Goal: Task Accomplishment & Management: Manage account settings

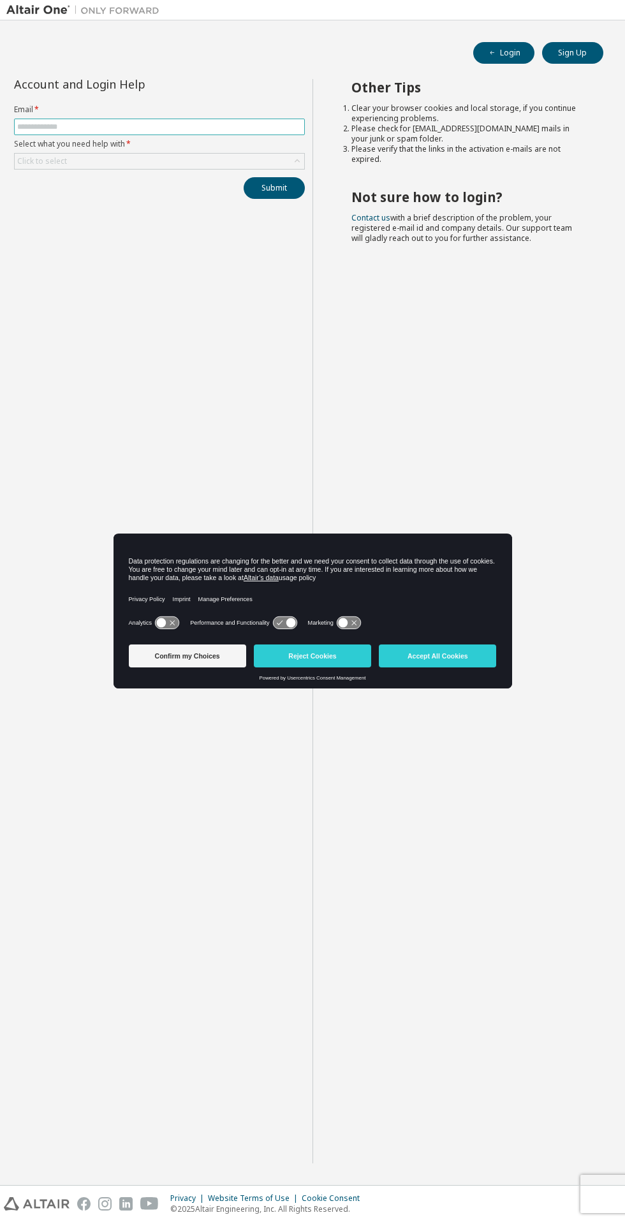
click at [240, 126] on input "text" at bounding box center [159, 127] width 284 height 10
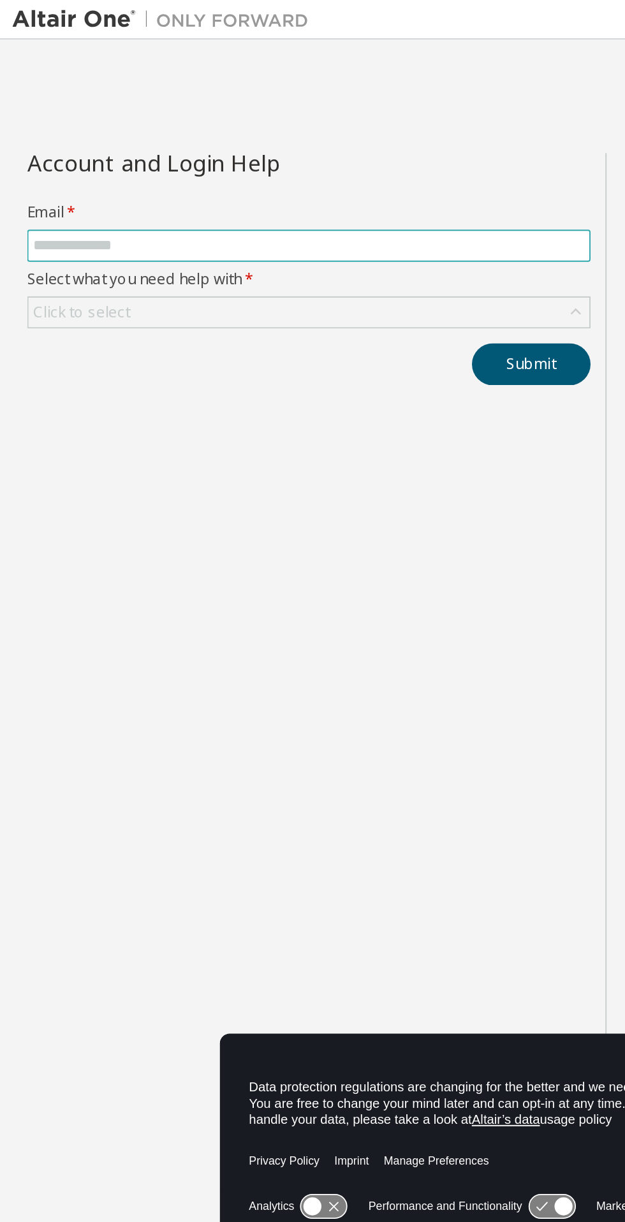
click at [155, 124] on input "text" at bounding box center [159, 127] width 284 height 10
click at [136, 128] on input "text" at bounding box center [159, 127] width 284 height 10
click at [132, 124] on input "text" at bounding box center [159, 127] width 284 height 10
click at [131, 122] on input "text" at bounding box center [159, 127] width 284 height 10
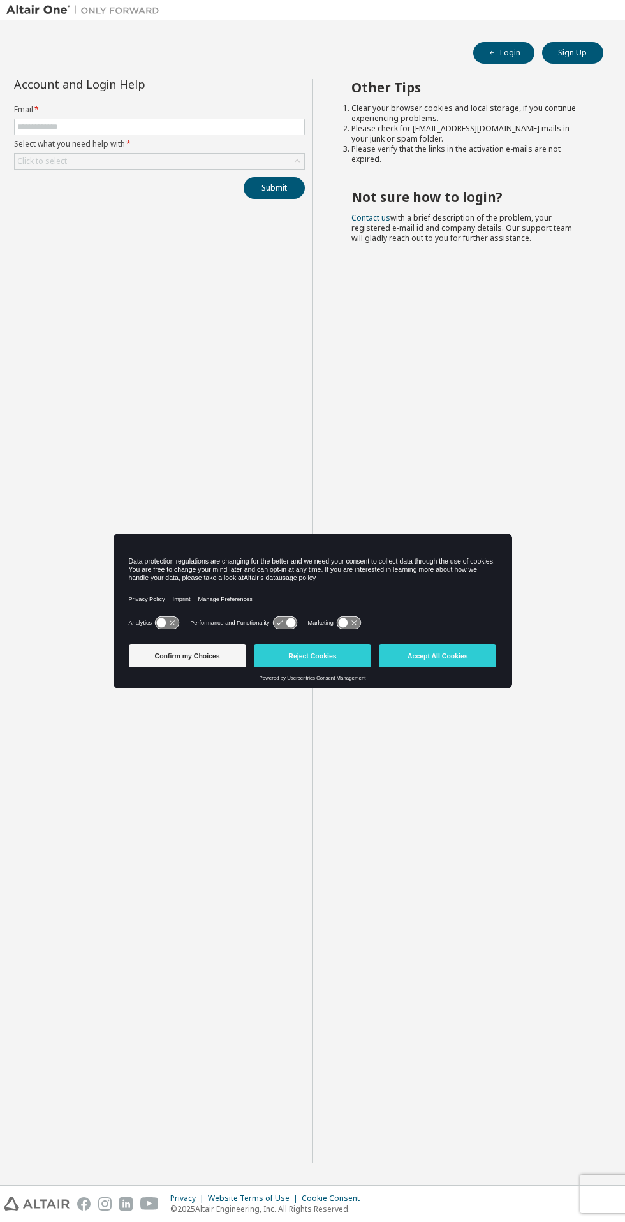
click at [447, 654] on button "Accept All Cookies" at bounding box center [437, 656] width 117 height 23
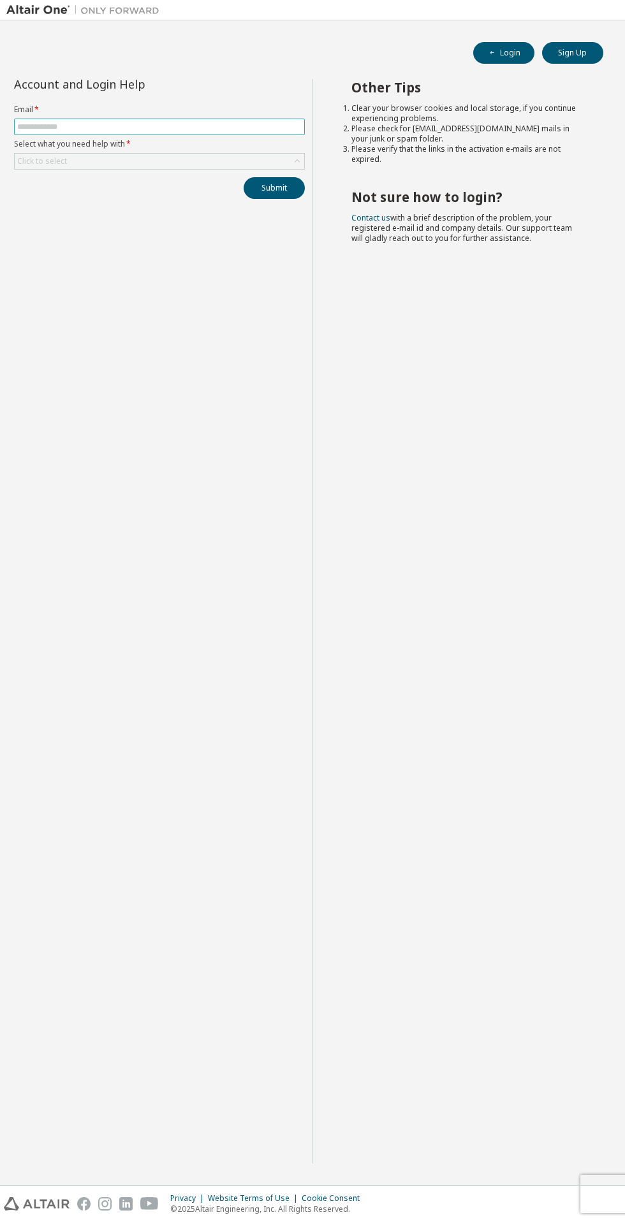
click at [209, 122] on input "text" at bounding box center [159, 127] width 284 height 10
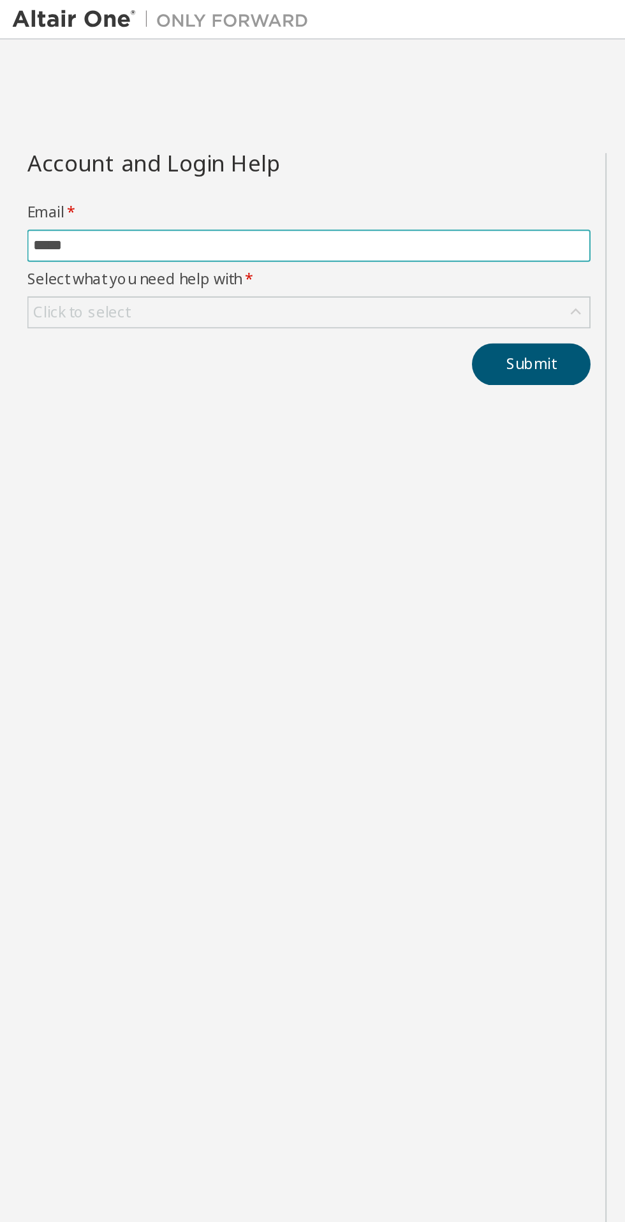
type input "******"
type input "**********"
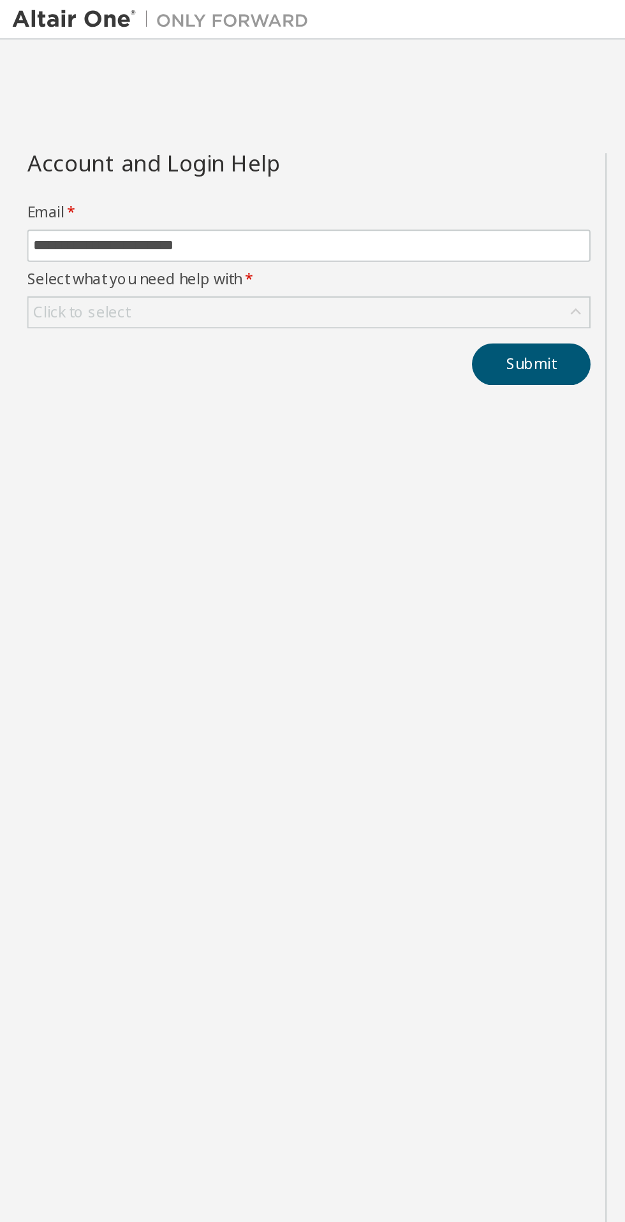
click at [159, 156] on div "Click to select" at bounding box center [160, 161] width 290 height 15
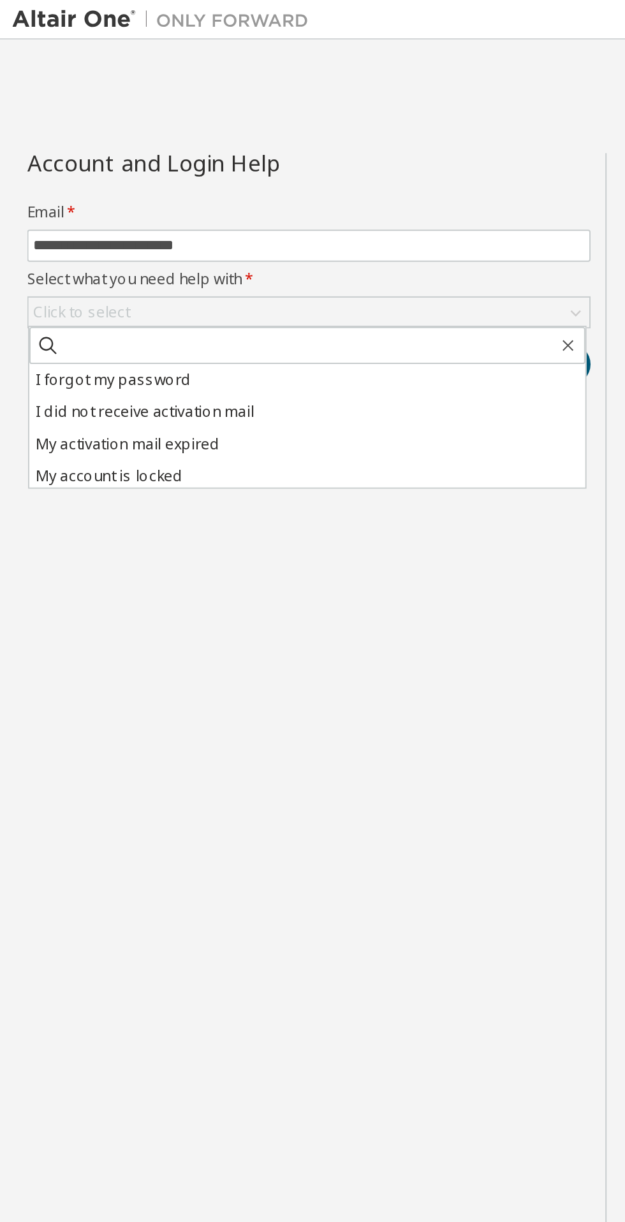
click at [150, 191] on li "I forgot my password" at bounding box center [158, 196] width 287 height 17
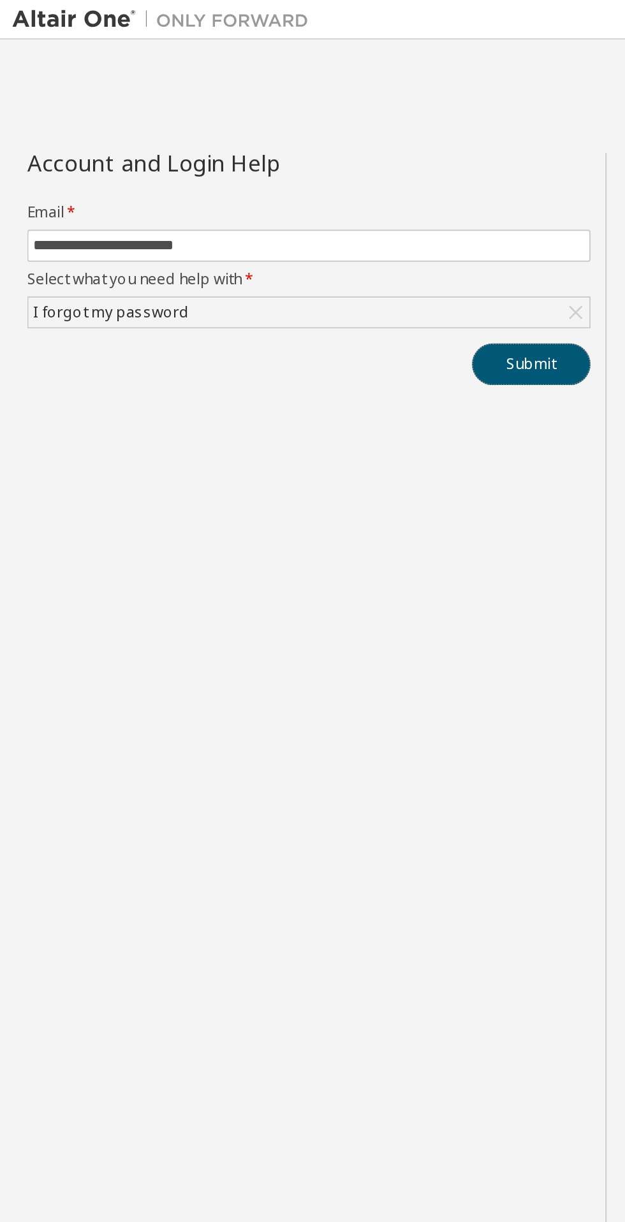
click at [275, 193] on button "Submit" at bounding box center [274, 188] width 61 height 22
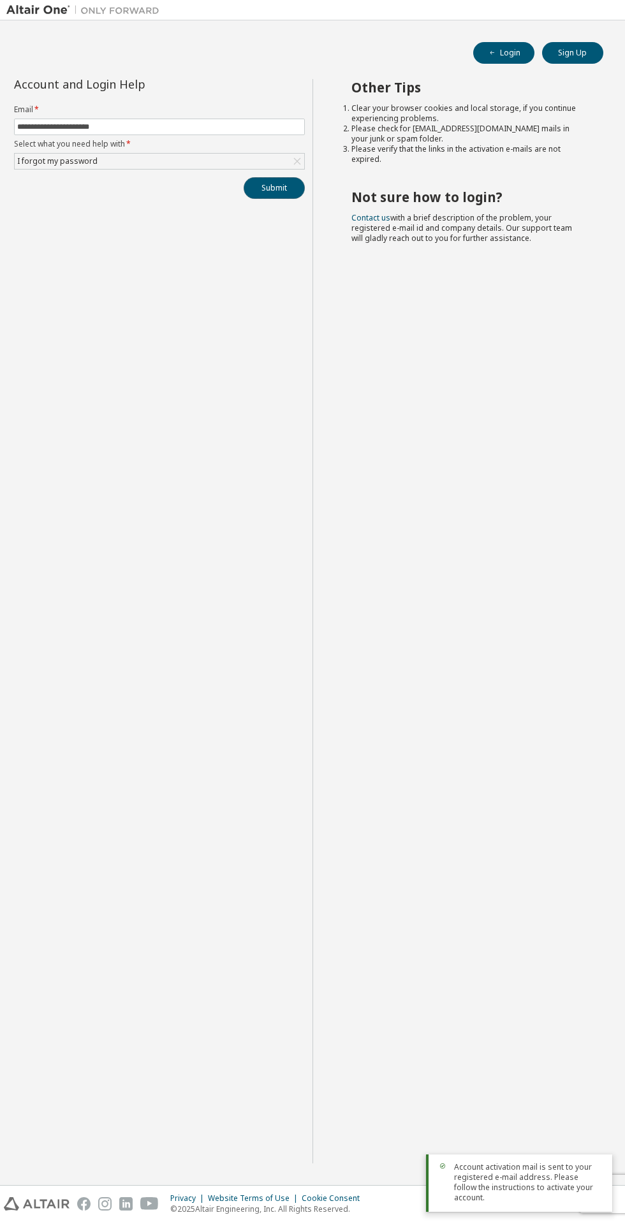
click at [290, 184] on button "Submit" at bounding box center [274, 188] width 61 height 22
